Goal: Information Seeking & Learning: Learn about a topic

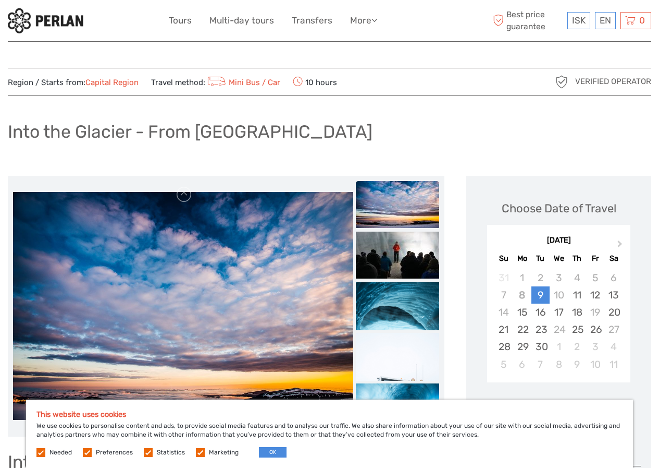
scroll to position [52, 0]
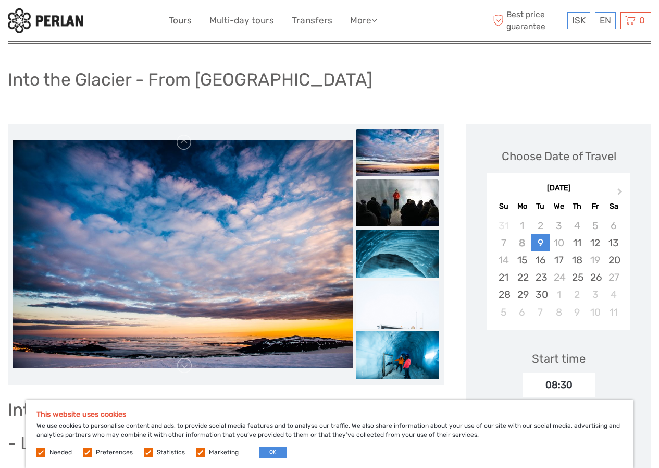
drag, startPoint x: 214, startPoint y: 226, endPoint x: 427, endPoint y: 213, distance: 213.6
click at [214, 224] on img at bounding box center [183, 253] width 340 height 227
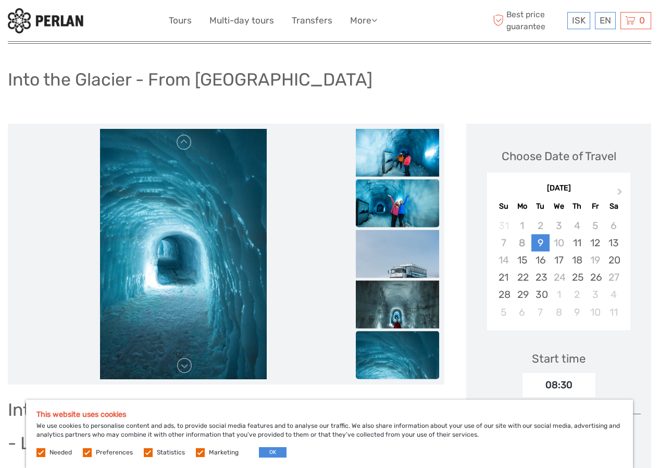
drag, startPoint x: 414, startPoint y: 206, endPoint x: 407, endPoint y: 203, distance: 7.3
click at [413, 205] on ul at bounding box center [397, 154] width 83 height 456
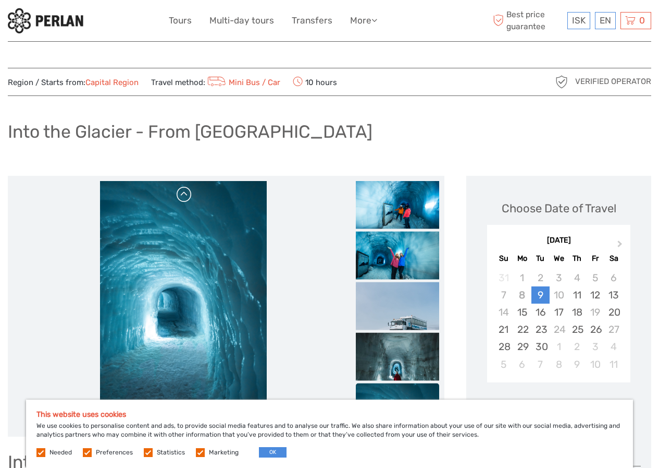
click at [183, 195] on link at bounding box center [184, 194] width 17 height 17
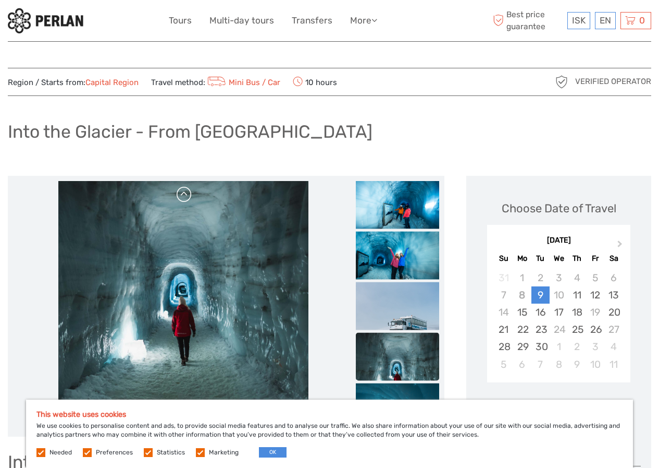
click at [183, 195] on link at bounding box center [184, 194] width 17 height 17
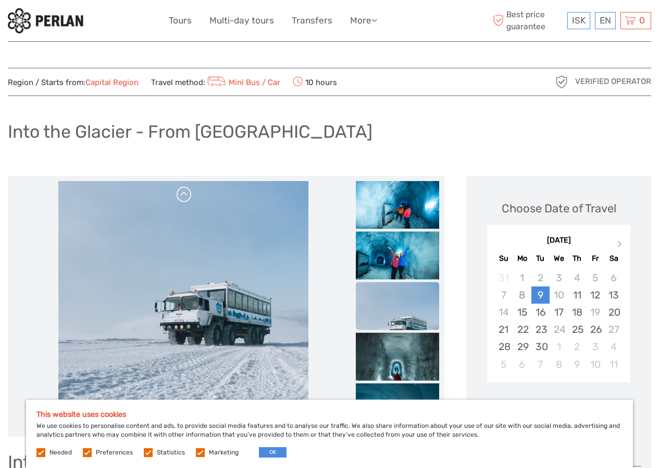
click at [183, 195] on link at bounding box center [184, 194] width 17 height 17
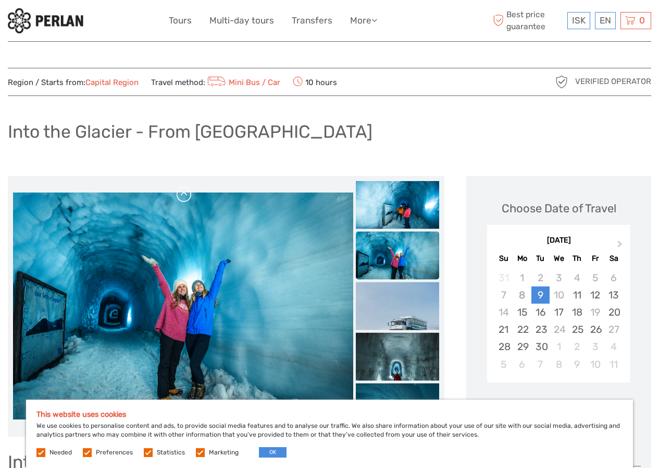
click at [183, 195] on link at bounding box center [184, 194] width 17 height 17
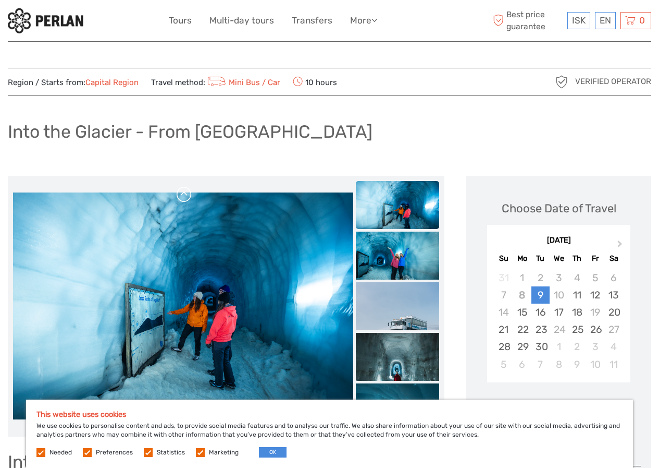
click at [183, 194] on link at bounding box center [184, 194] width 17 height 17
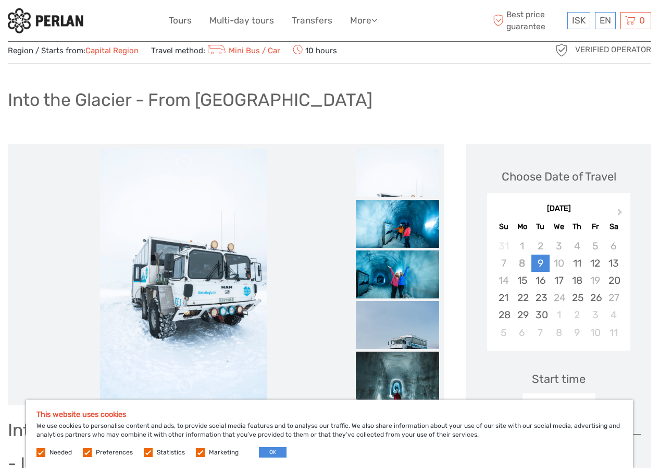
scroll to position [104, 0]
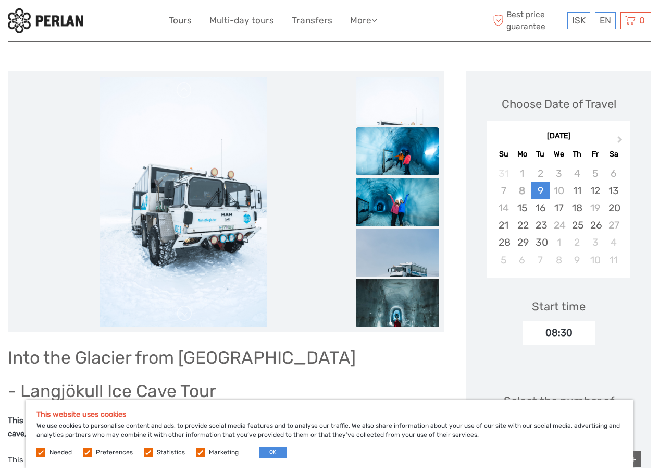
click at [399, 147] on img at bounding box center [397, 155] width 83 height 56
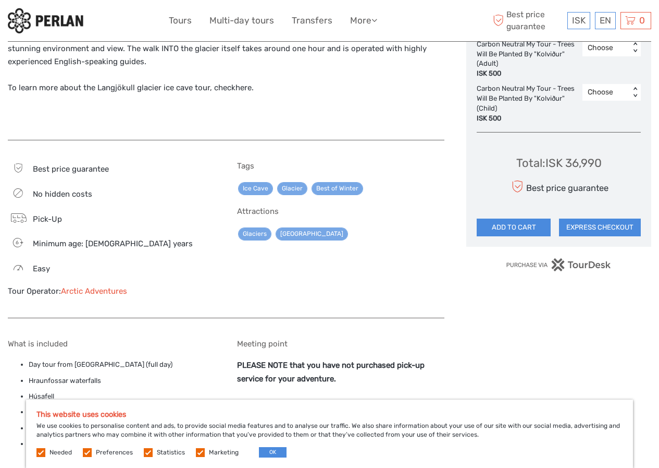
scroll to position [782, 0]
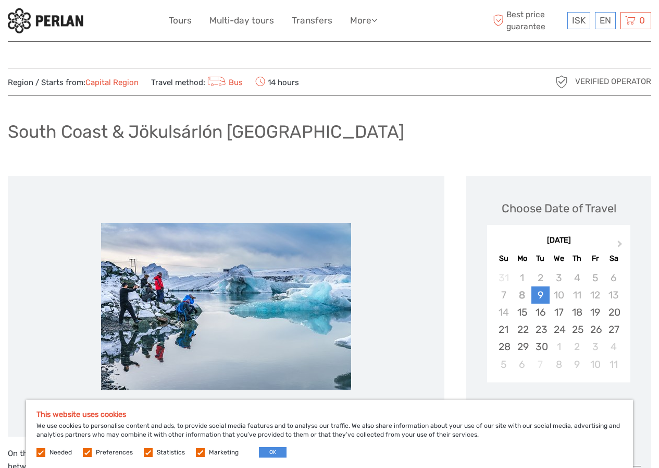
click at [282, 277] on img at bounding box center [226, 306] width 250 height 167
